Goal: Use online tool/utility

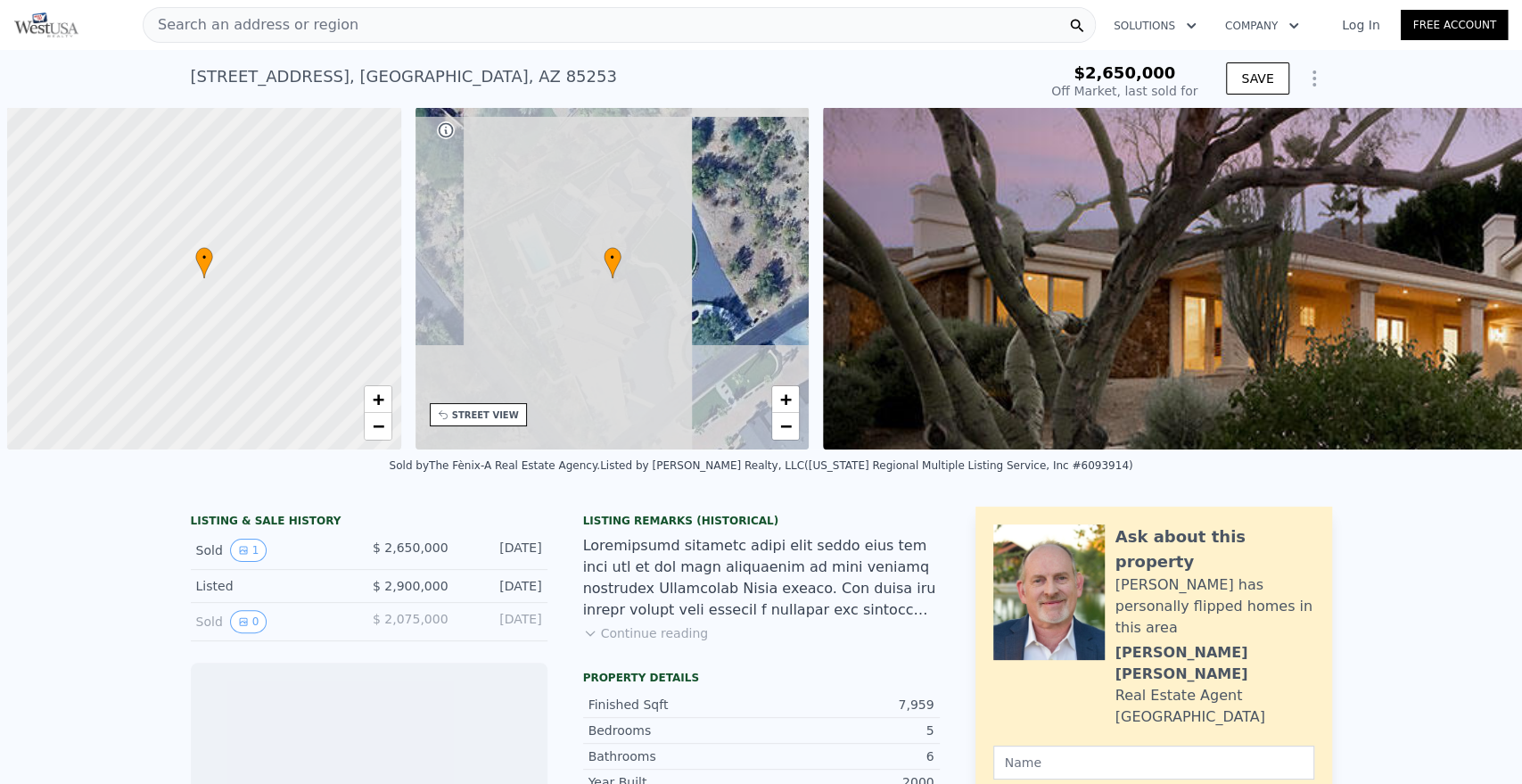
scroll to position [0, 7]
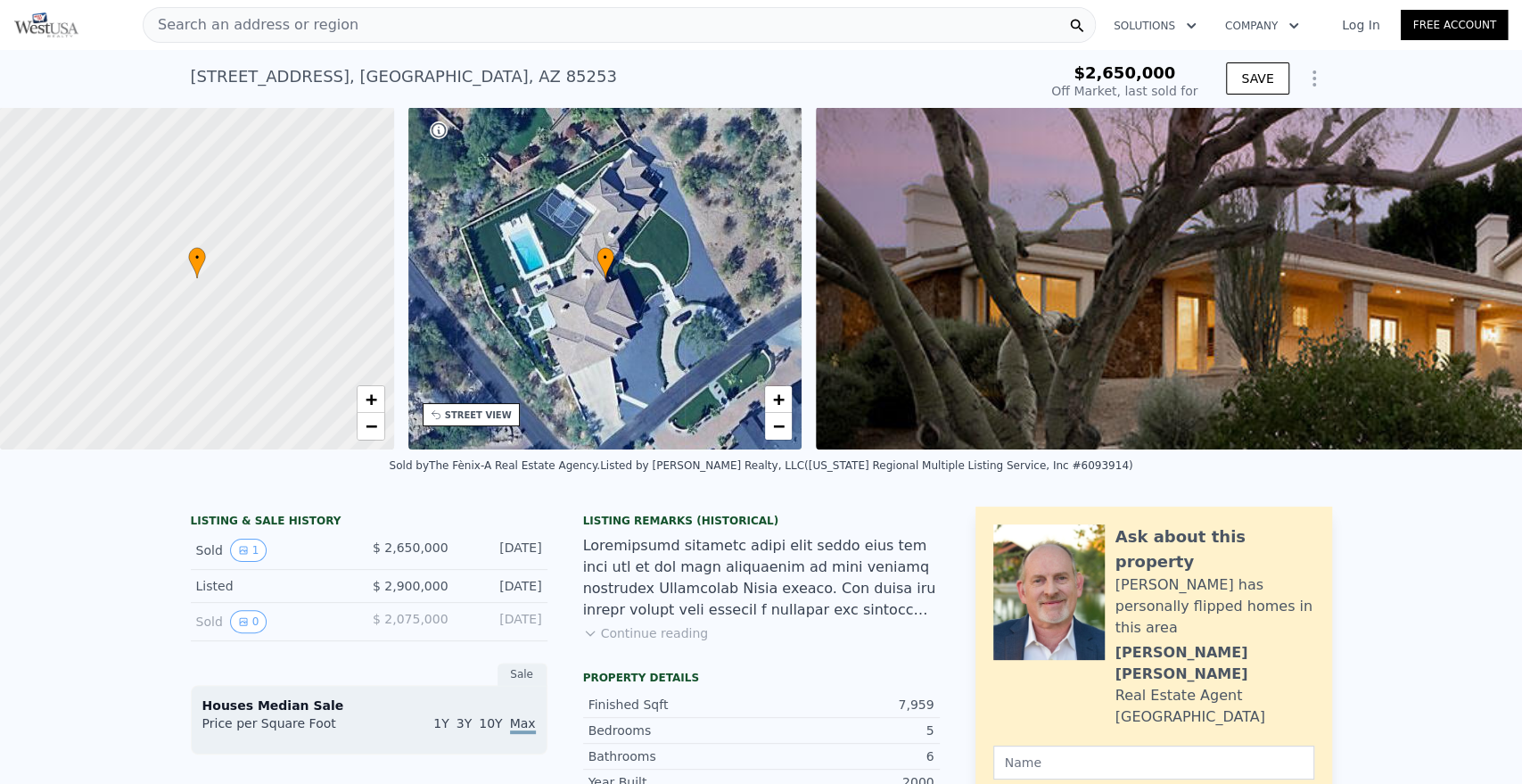
type input "-$ 2,883,488"
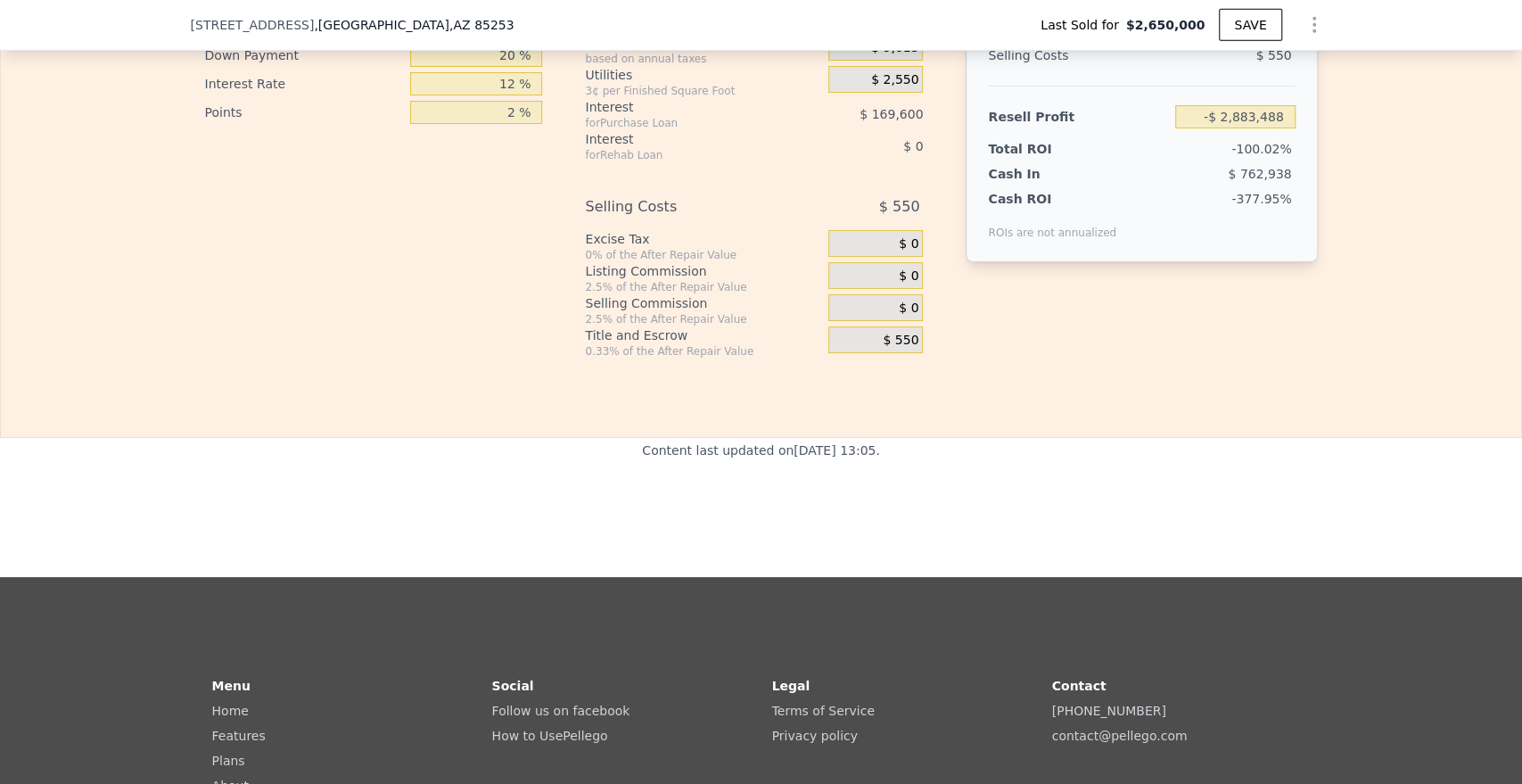
scroll to position [3028, 0]
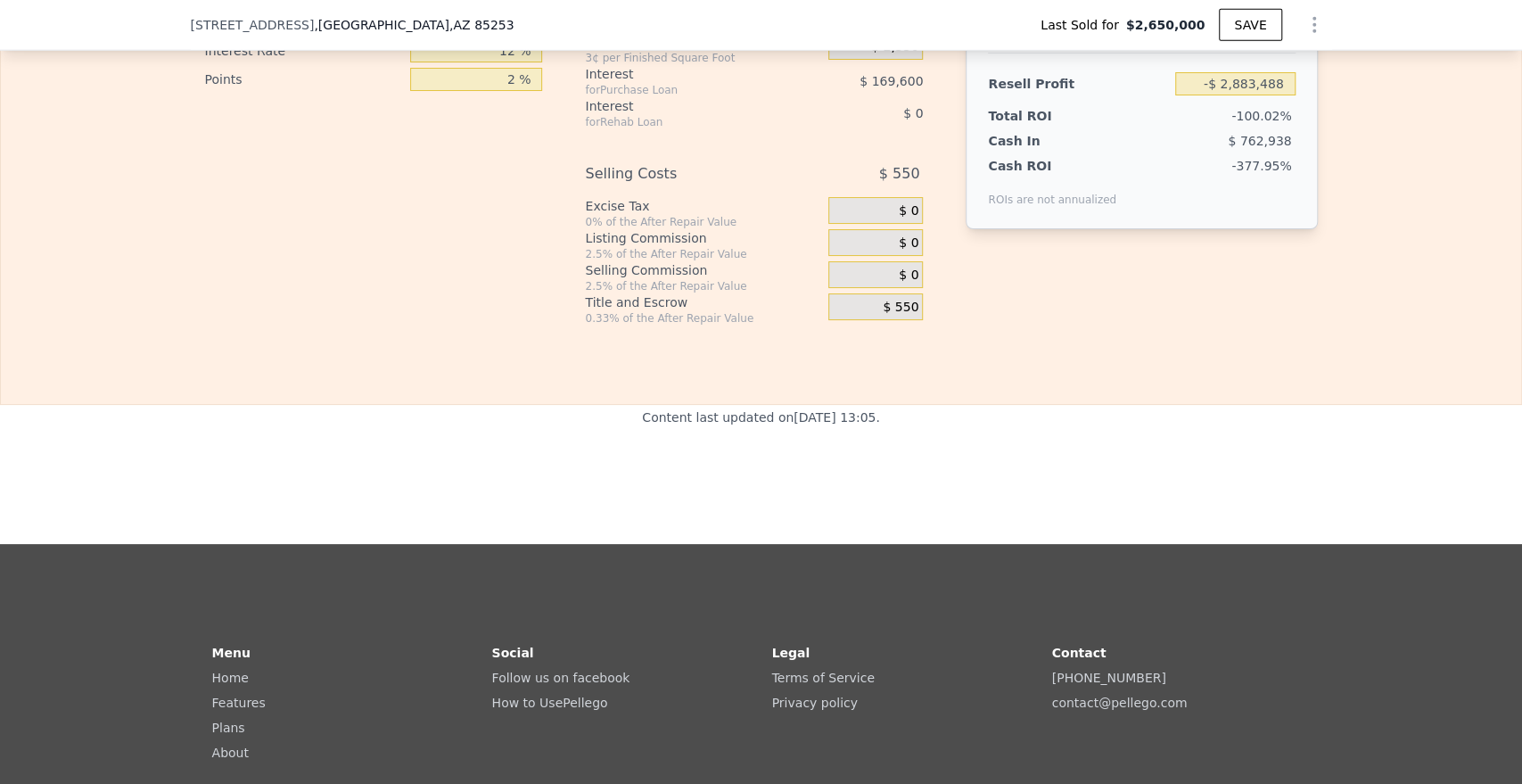
type input "$ 5,656,000"
type input "$ 2,455,795"
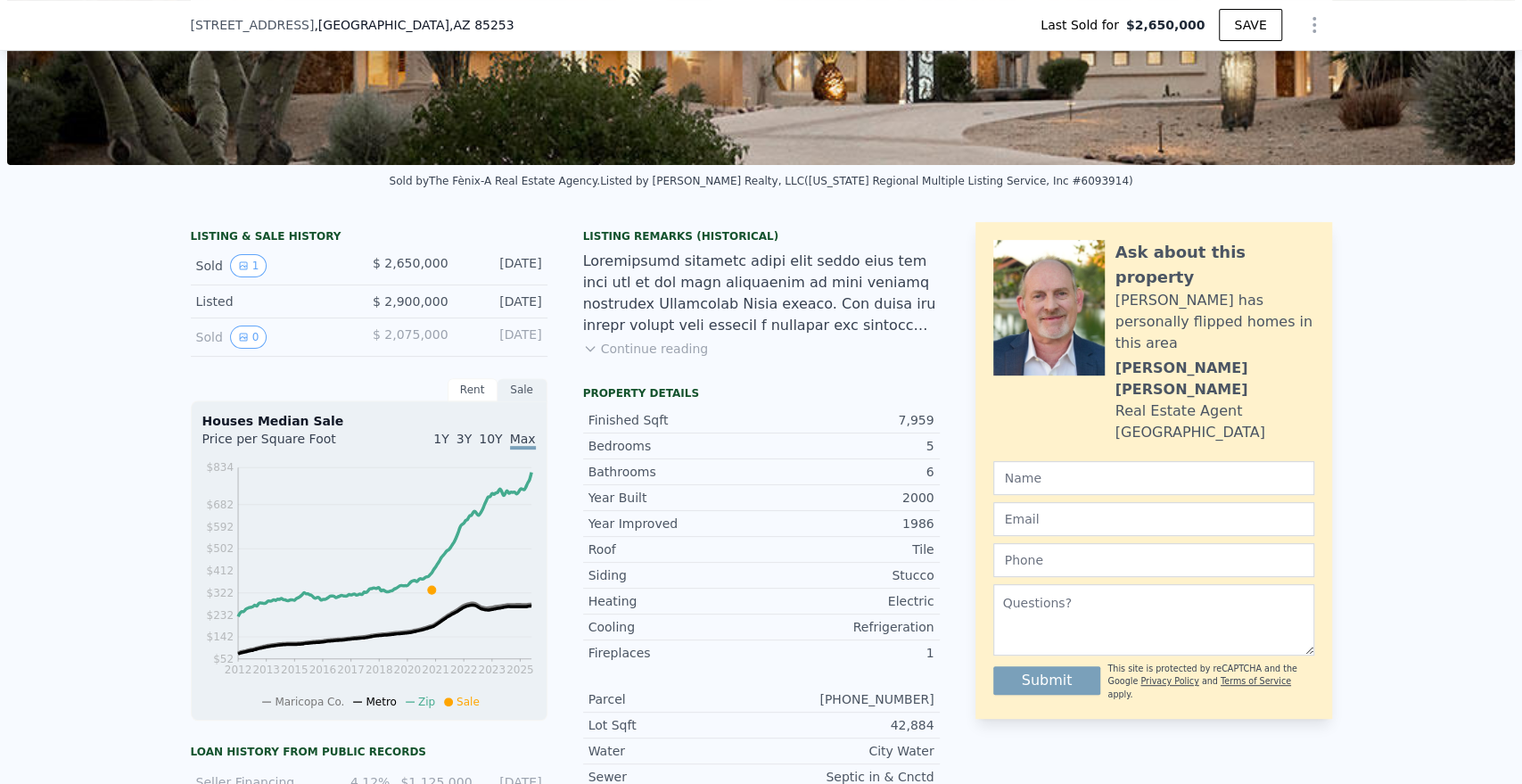
scroll to position [282, 0]
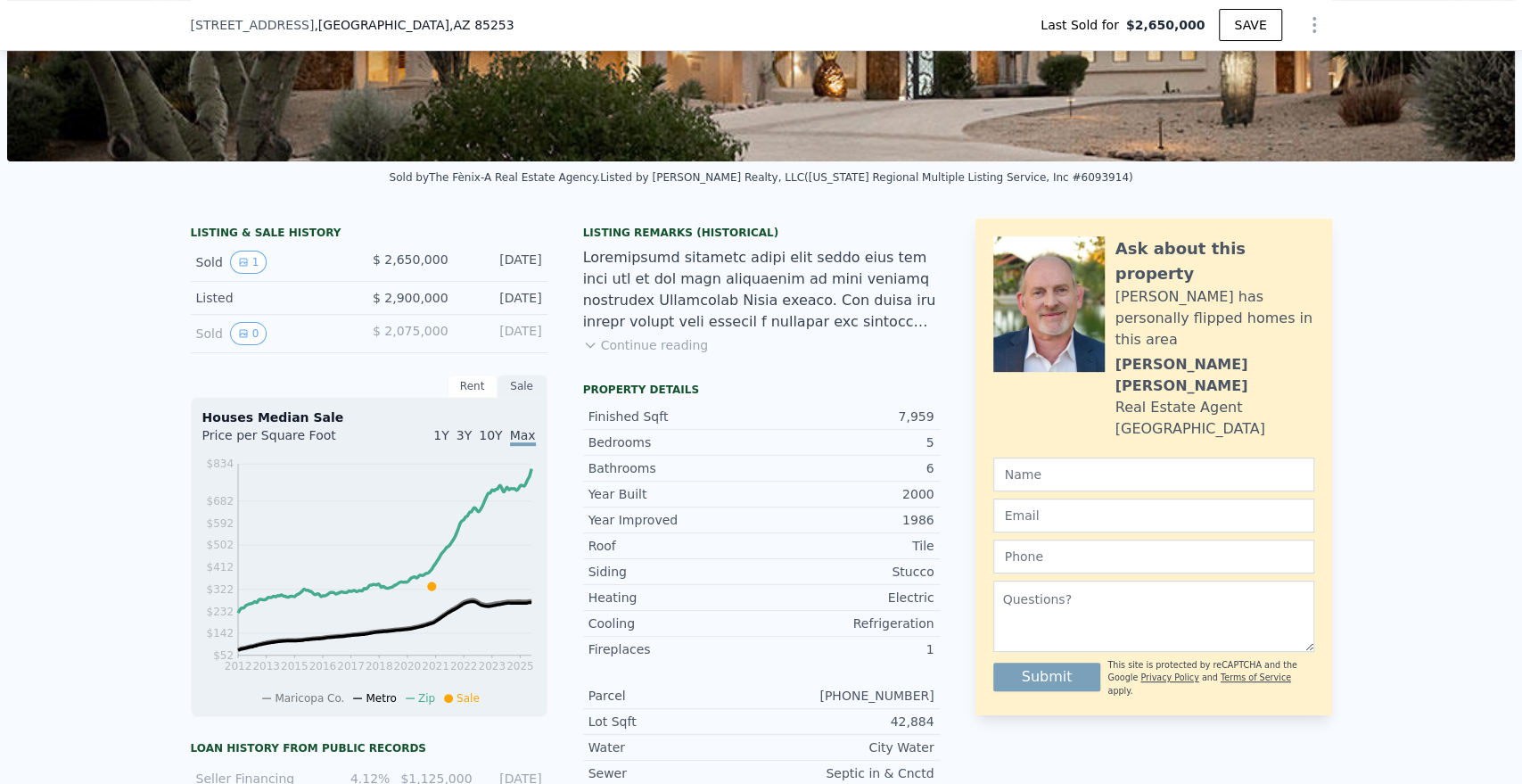
click at [658, 373] on div "Listing Remarks (Historical) Continue reading" at bounding box center [761, 300] width 356 height 150
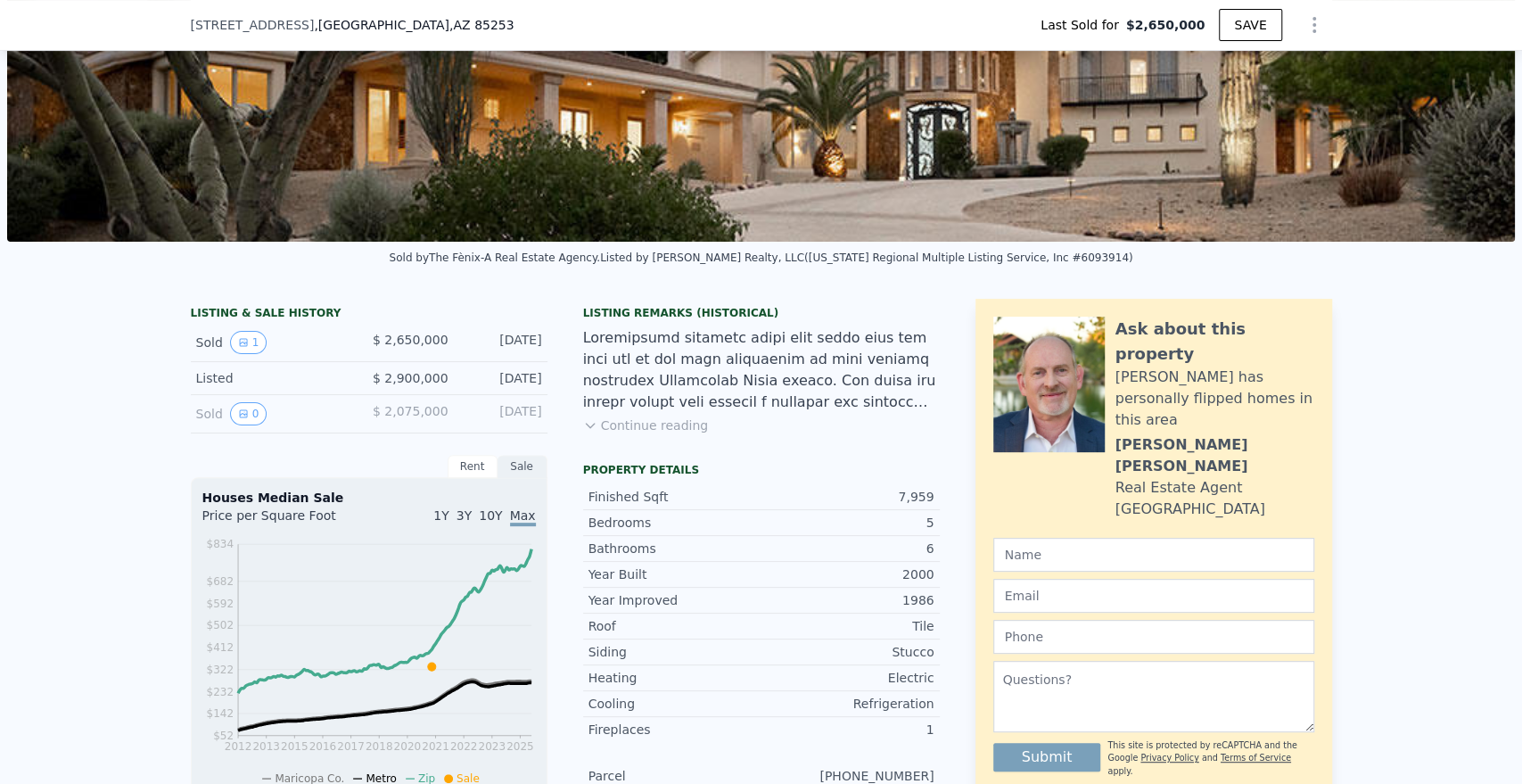
click at [207, 387] on div "Listed" at bounding box center [275, 378] width 158 height 18
click at [635, 434] on button "Continue reading" at bounding box center [646, 425] width 126 height 18
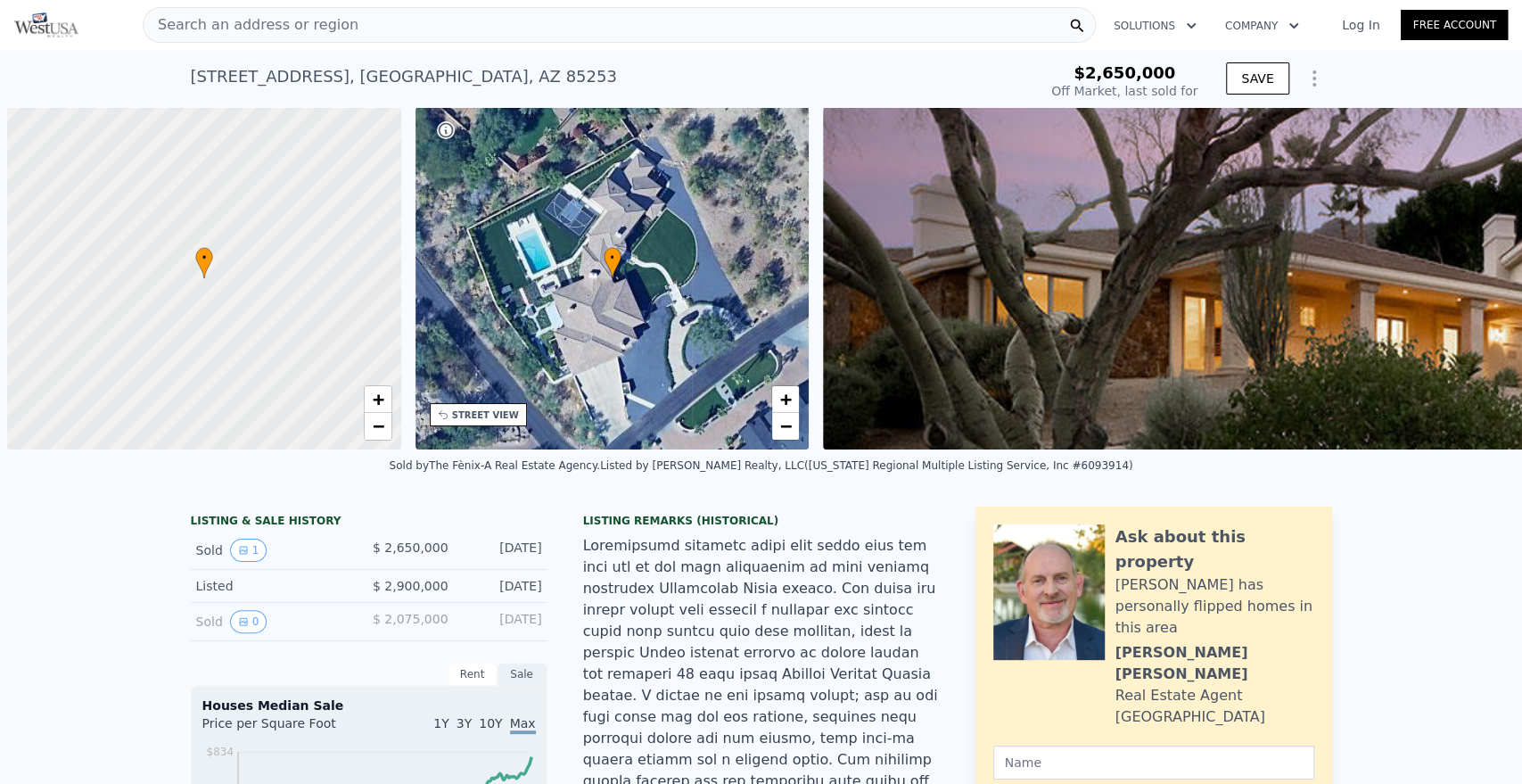
scroll to position [0, 7]
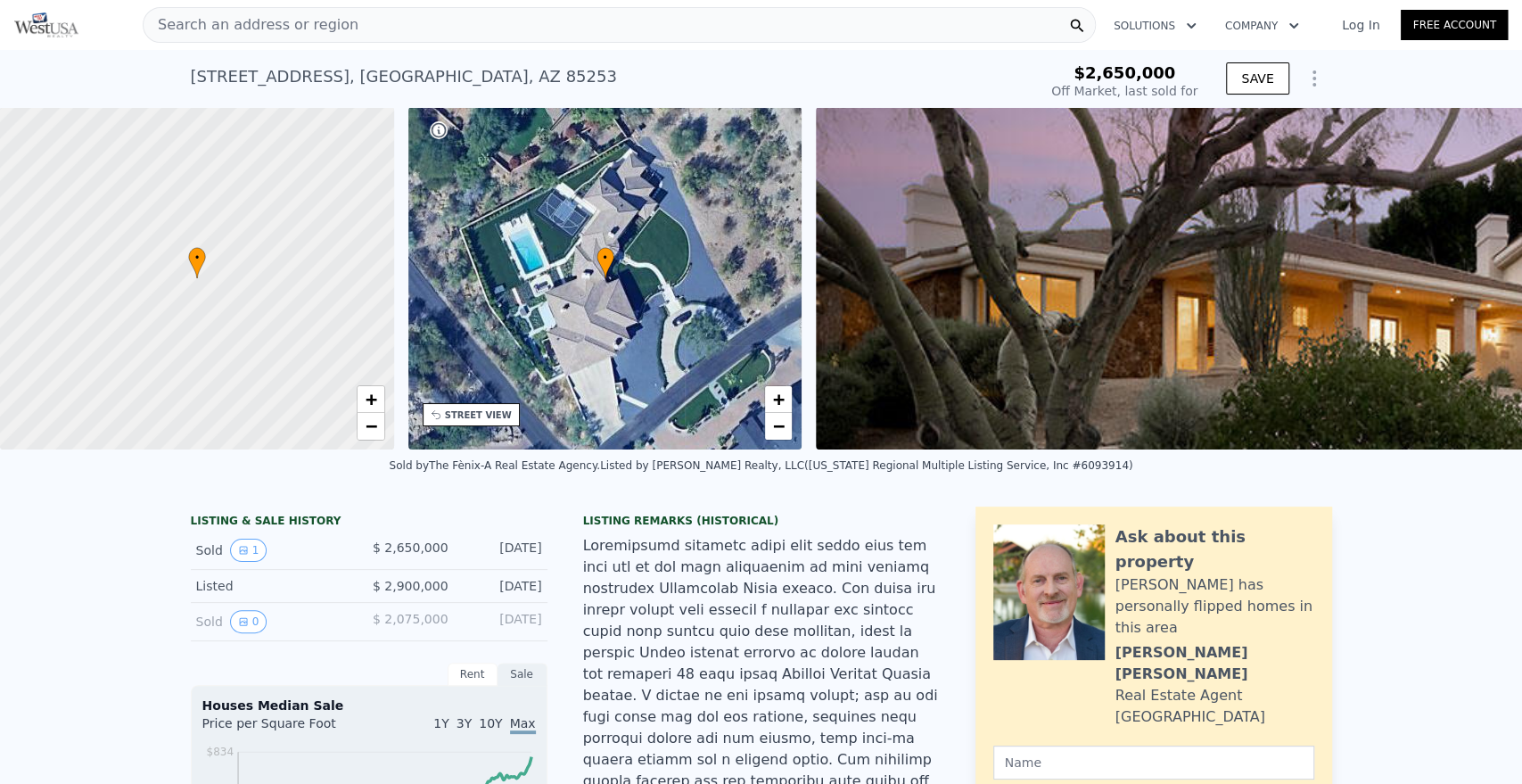
click at [453, 449] on div "Sold by The Fènix-A Real Estate Agency . Listed by [PERSON_NAME] Realty, LLC ([…" at bounding box center [761, 470] width 1522 height 43
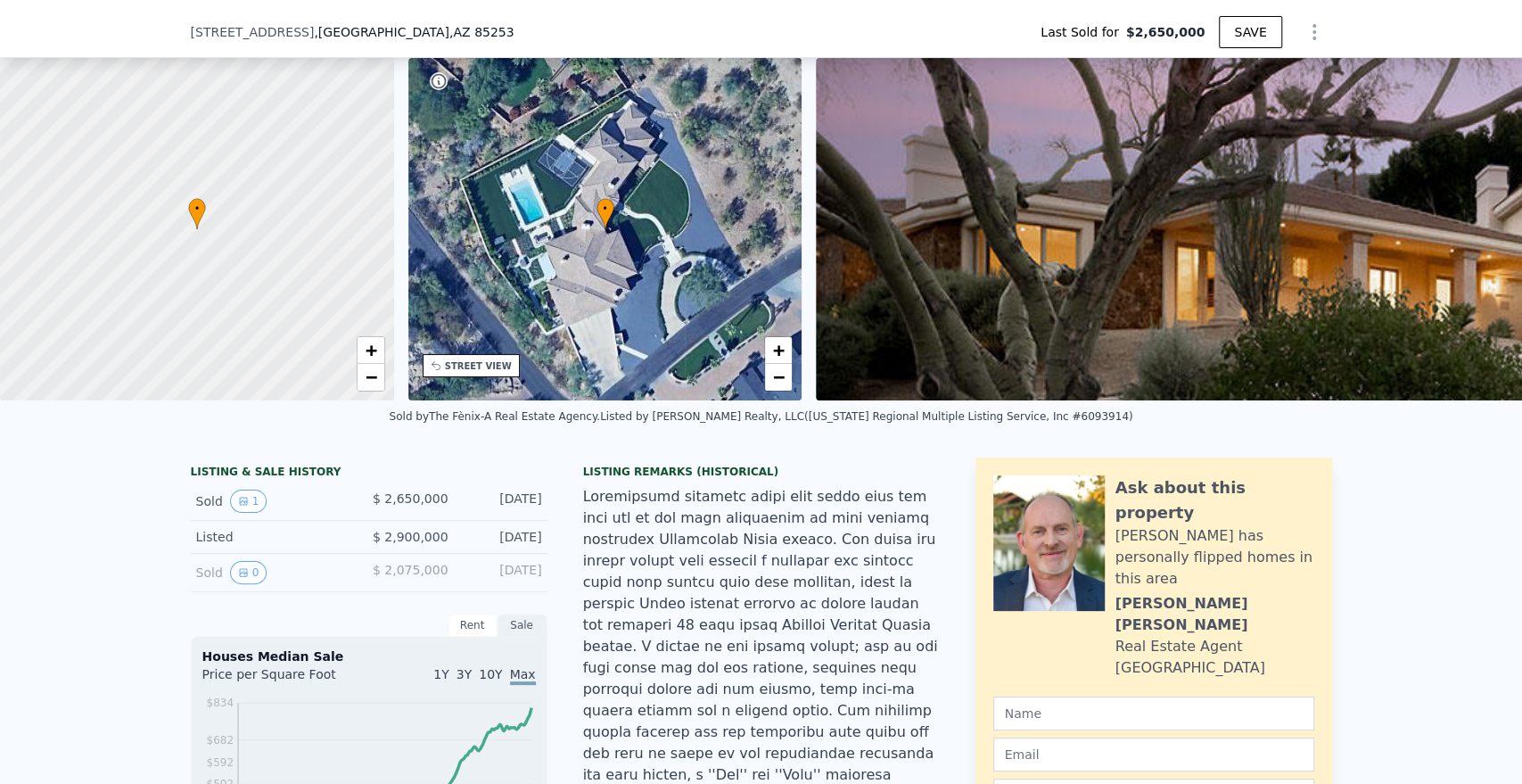
scroll to position [238, 0]
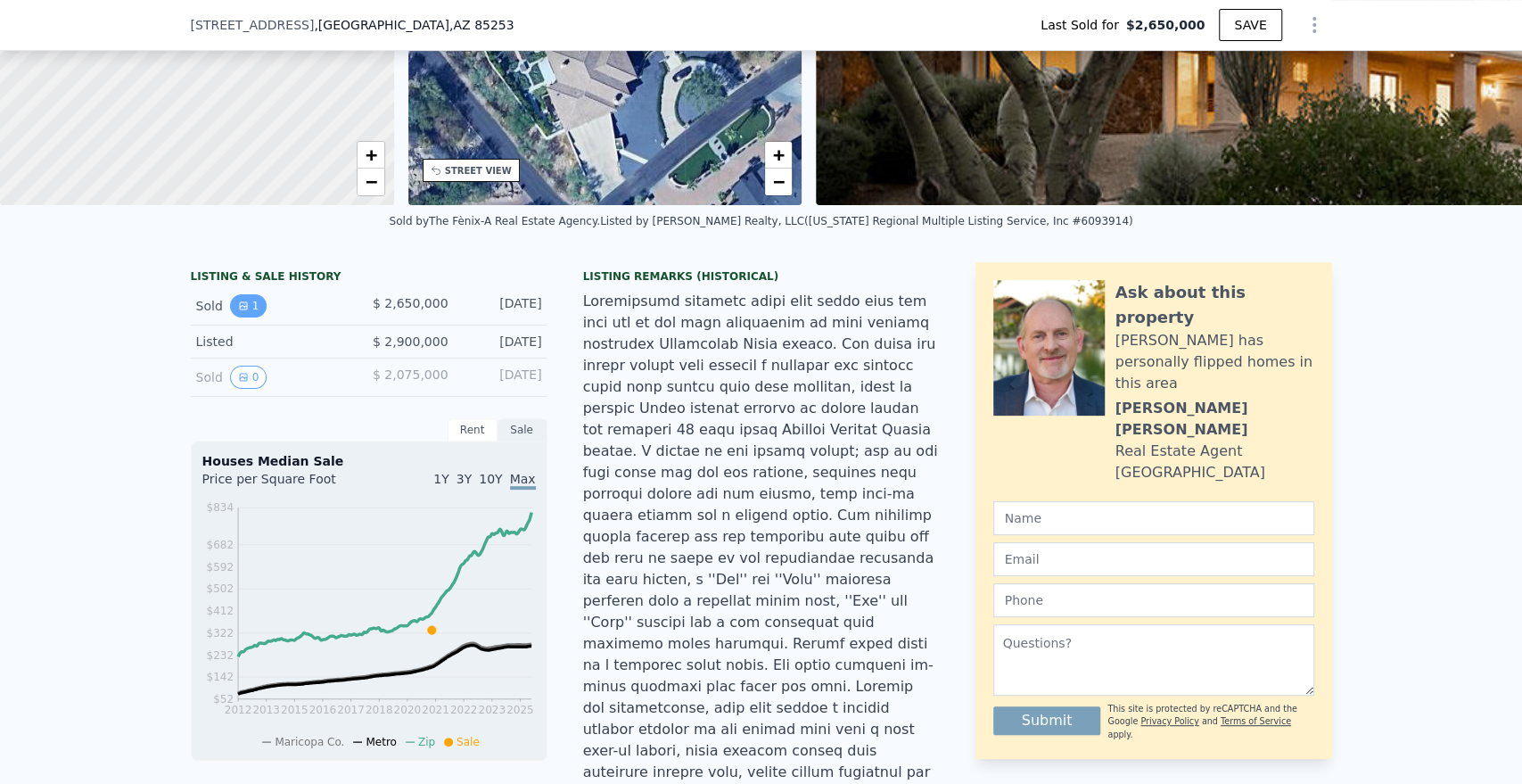
click at [238, 311] on icon "View historical data" at bounding box center [243, 306] width 11 height 11
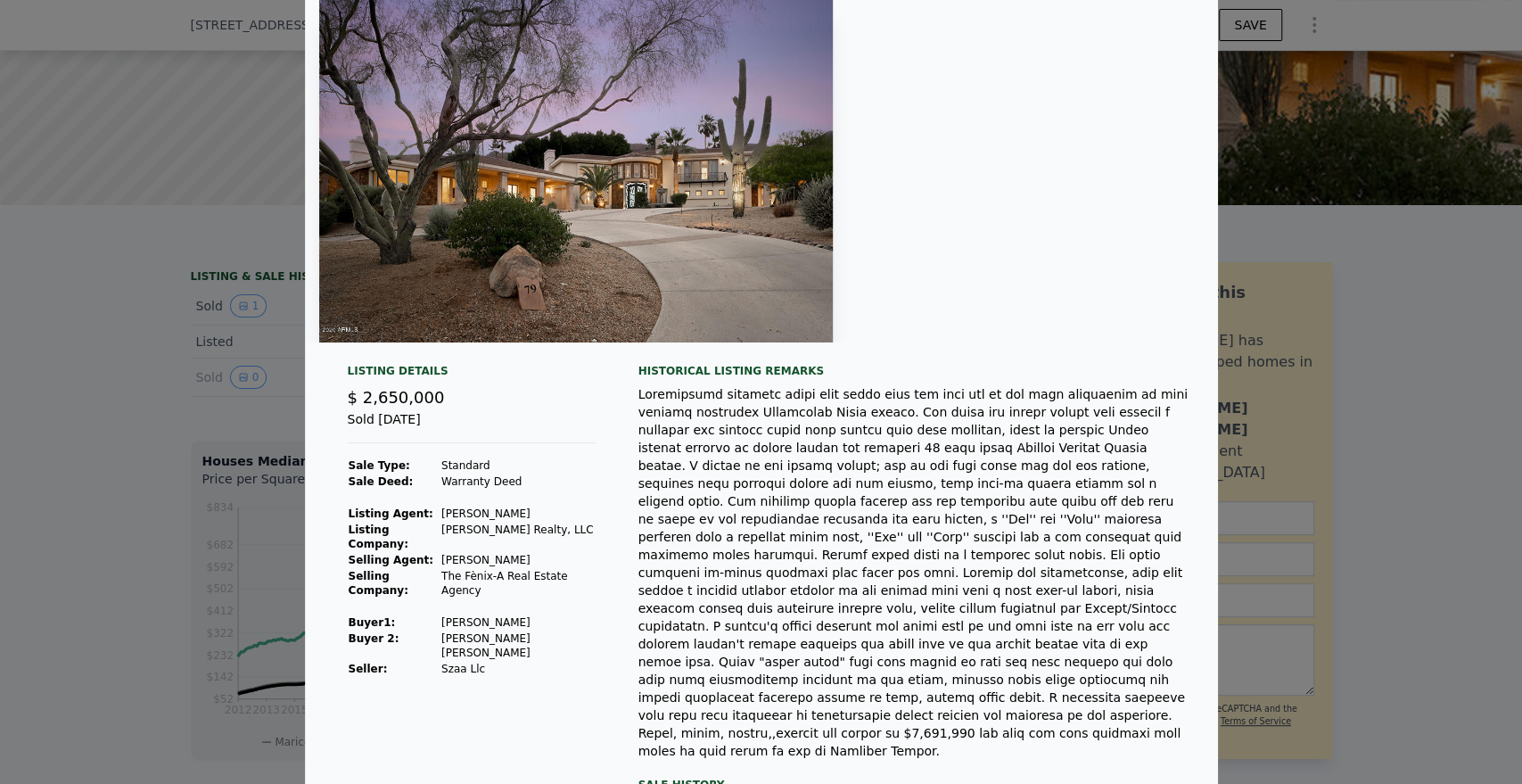
scroll to position [0, 0]
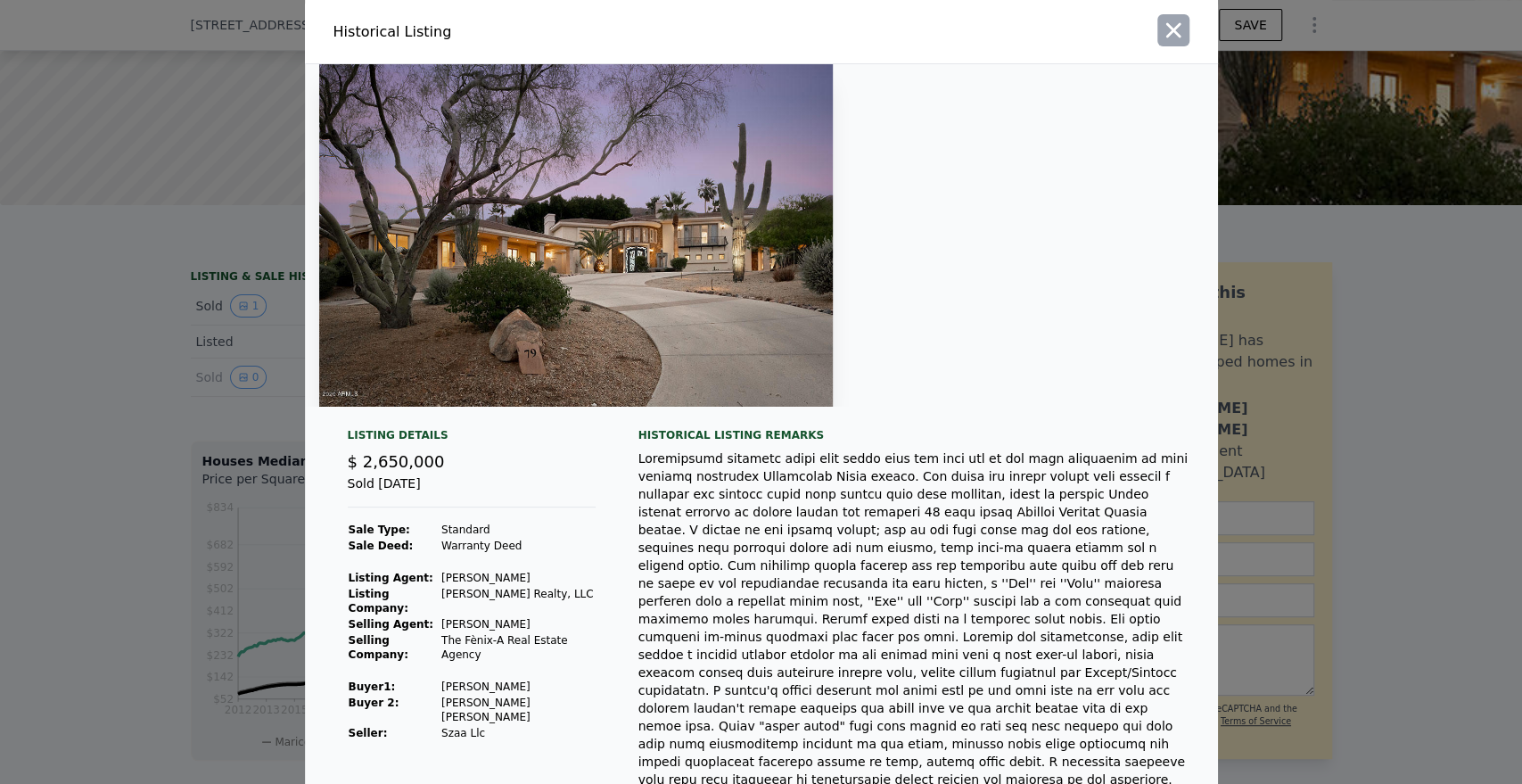
click at [1161, 27] on icon "button" at bounding box center [1174, 31] width 25 height 25
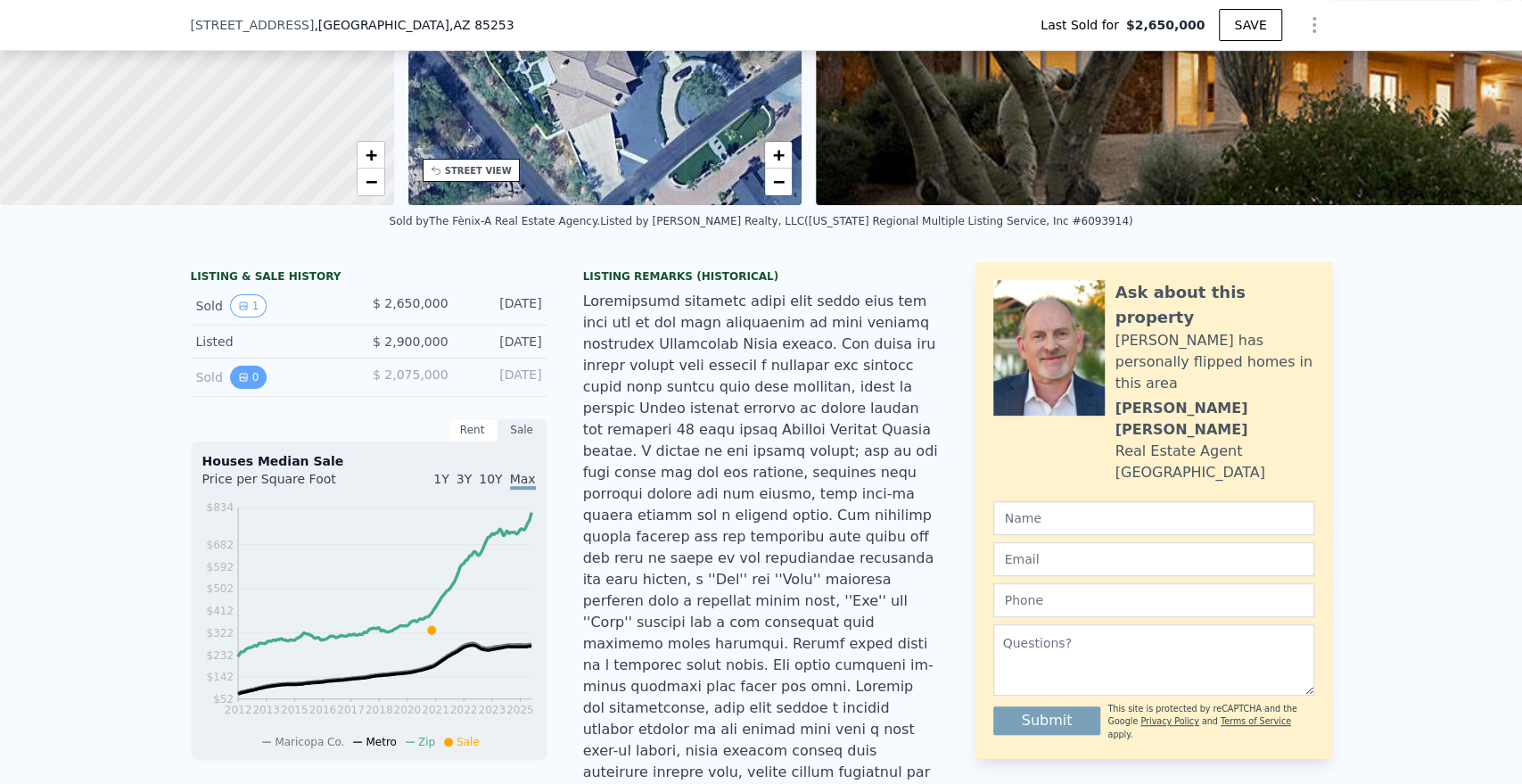
click at [241, 386] on button "0" at bounding box center [248, 377] width 37 height 24
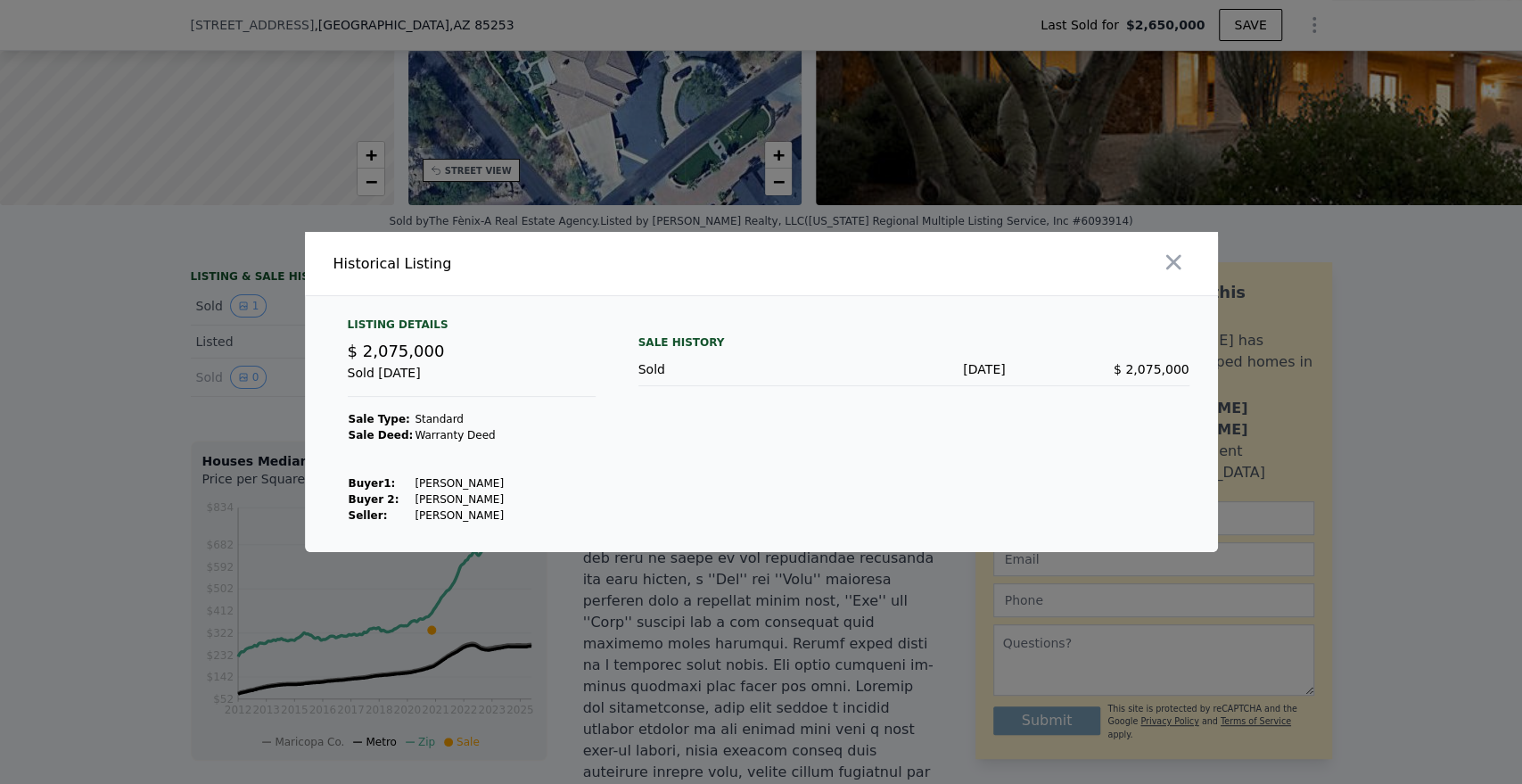
click at [429, 479] on td "[PERSON_NAME]" at bounding box center [458, 483] width 91 height 16
drag, startPoint x: 429, startPoint y: 479, endPoint x: 464, endPoint y: 476, distance: 35.1
click at [464, 476] on td "[PERSON_NAME]" at bounding box center [458, 483] width 91 height 16
click at [471, 481] on td "[PERSON_NAME]" at bounding box center [458, 483] width 91 height 16
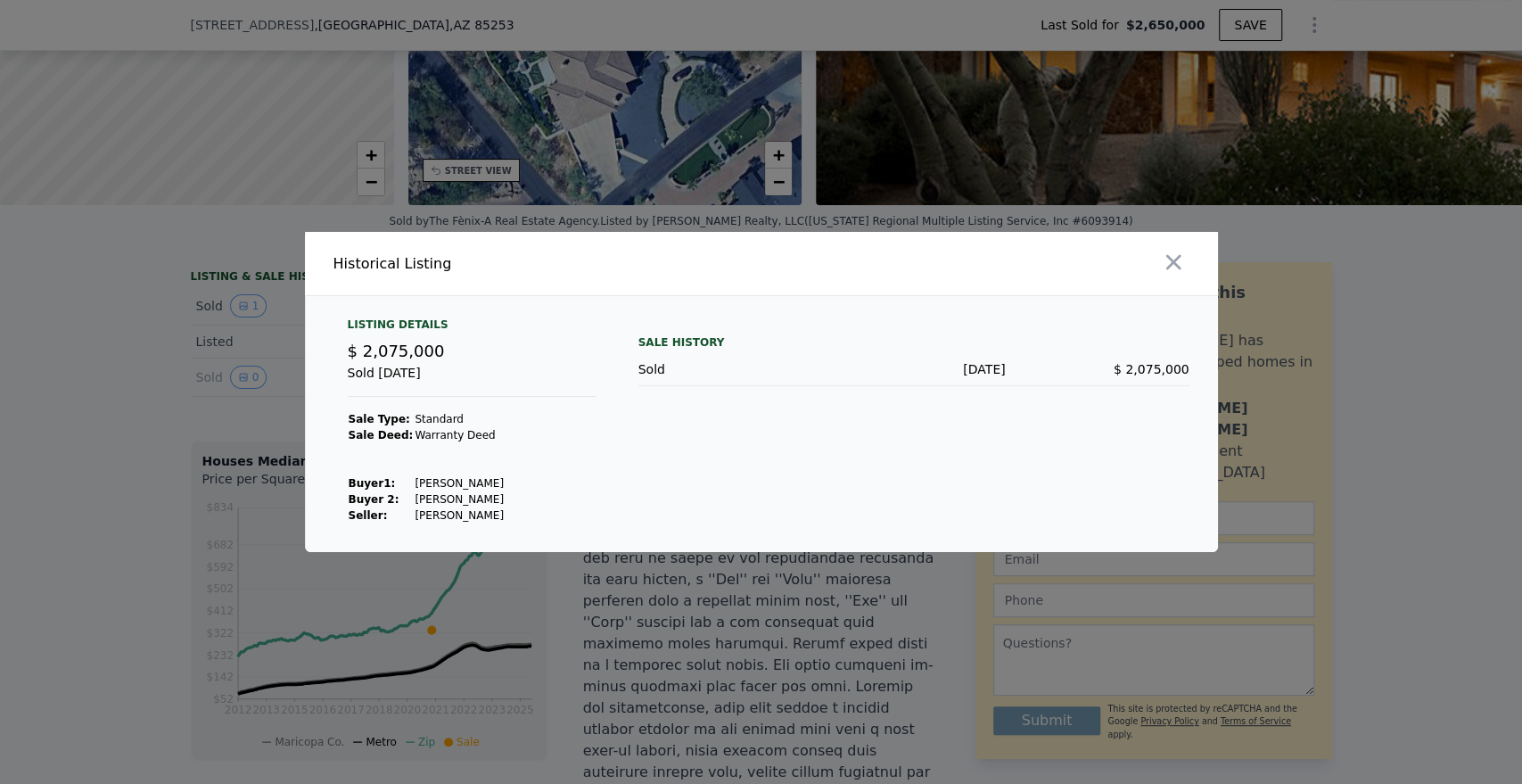
click at [434, 481] on td "[PERSON_NAME]" at bounding box center [458, 483] width 91 height 16
drag, startPoint x: 434, startPoint y: 481, endPoint x: 469, endPoint y: 477, distance: 35.2
click at [469, 477] on td "[PERSON_NAME]" at bounding box center [458, 483] width 91 height 16
